Goal: Information Seeking & Learning: Learn about a topic

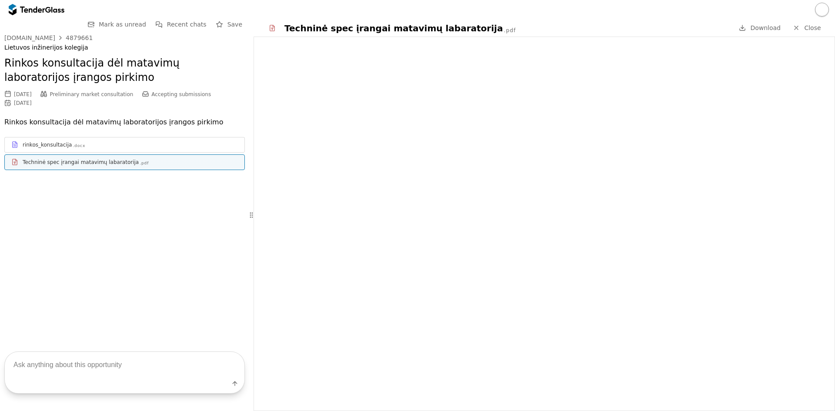
click at [804, 29] on link "Close" at bounding box center [807, 28] width 39 height 11
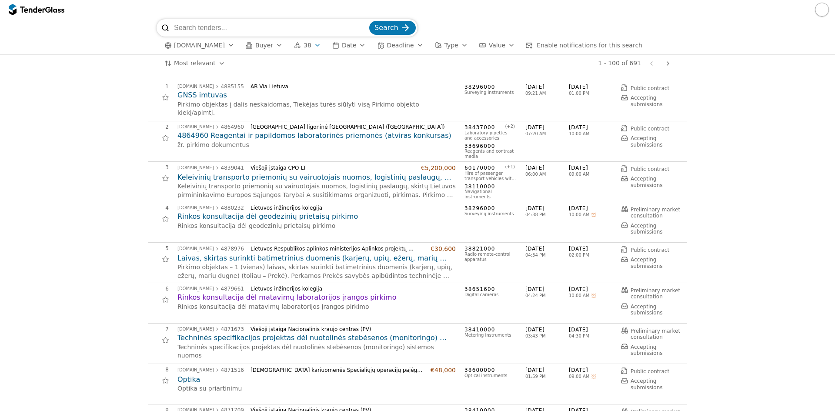
click at [823, 8] on button "button" at bounding box center [822, 10] width 14 height 14
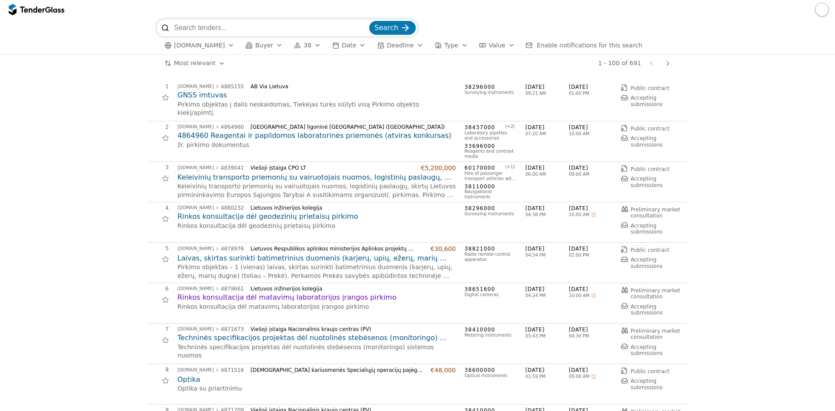
click at [22, 10] on div at bounding box center [32, 10] width 24 height 6
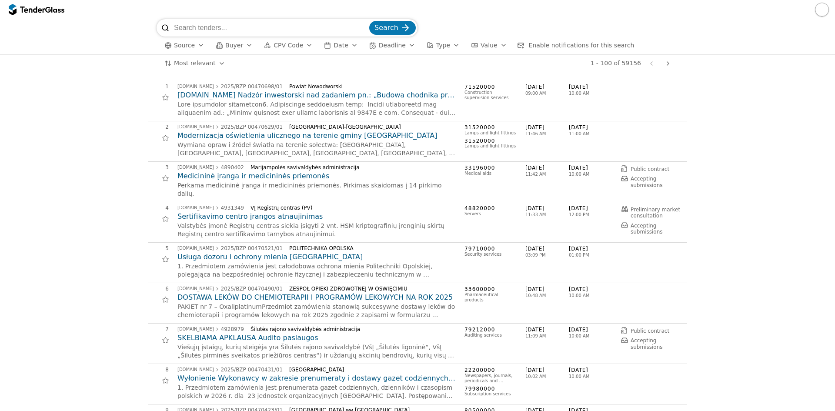
click at [288, 49] on button "CPV Code" at bounding box center [289, 45] width 56 height 11
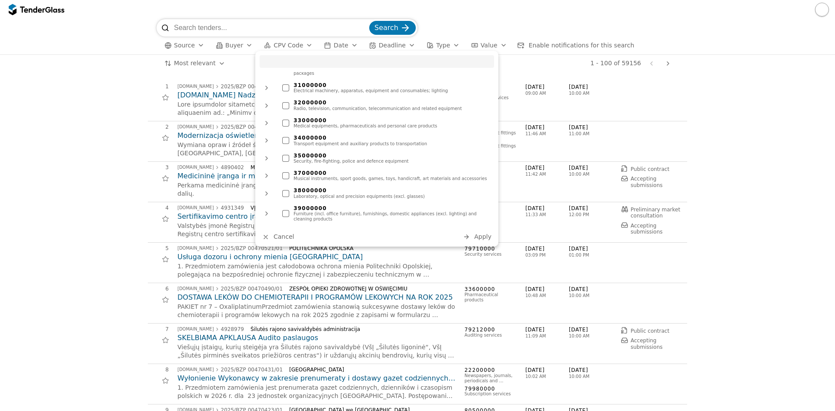
scroll to position [218, 0]
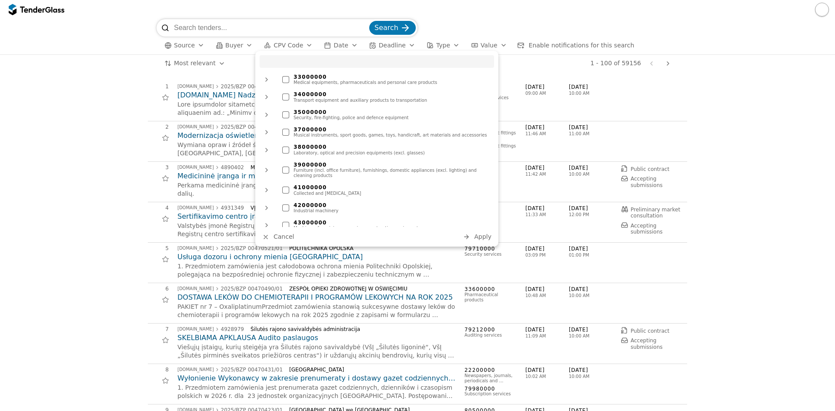
click at [288, 148] on div "38000000 Laboratory, optical and precision equipments (excl. glasses)" at bounding box center [386, 150] width 216 height 16
click at [487, 237] on span "Apply" at bounding box center [482, 236] width 17 height 7
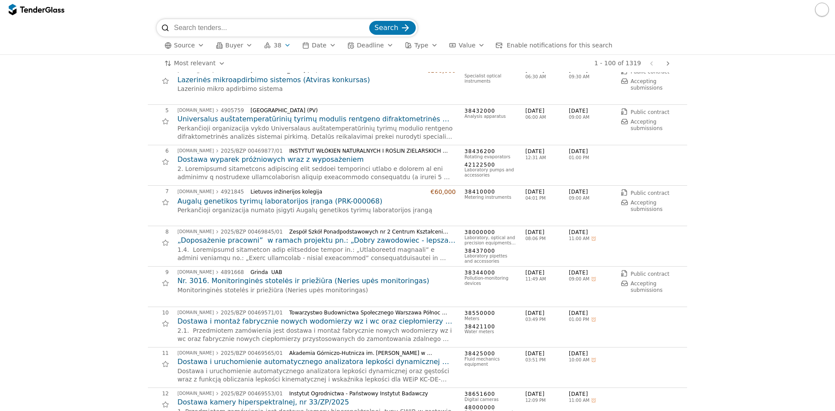
scroll to position [131, 0]
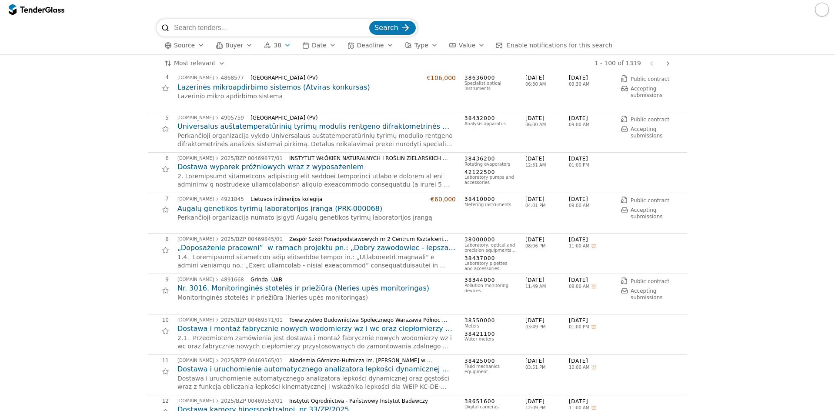
click at [185, 45] on span "Source" at bounding box center [184, 45] width 21 height 7
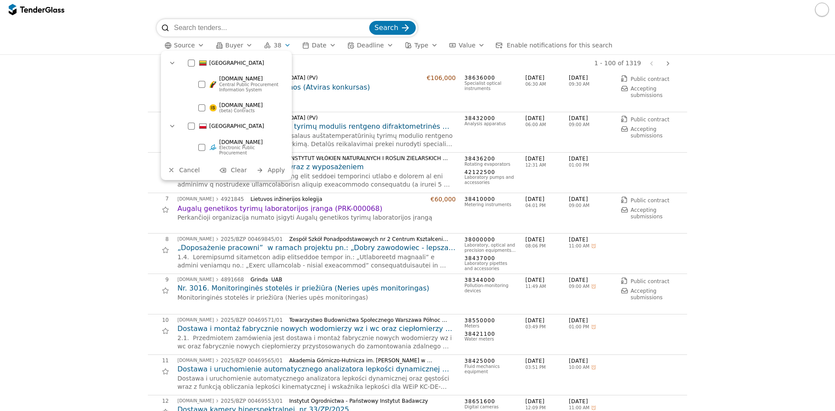
click at [188, 62] on div at bounding box center [191, 63] width 7 height 7
click at [283, 167] on span "Apply" at bounding box center [276, 170] width 17 height 7
